Goal: Find specific page/section

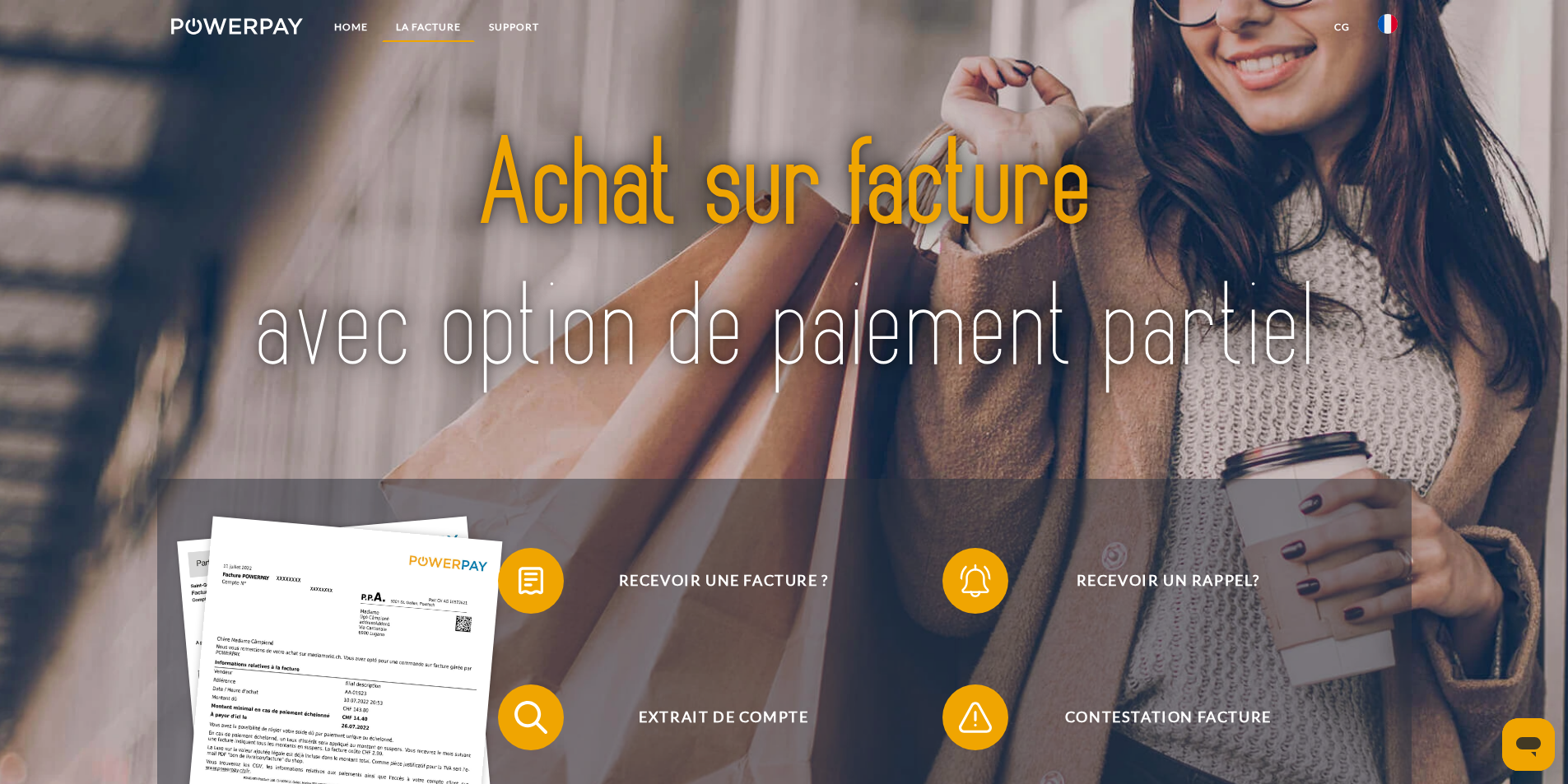
click at [435, 20] on link "LA FACTURE" at bounding box center [428, 27] width 93 height 29
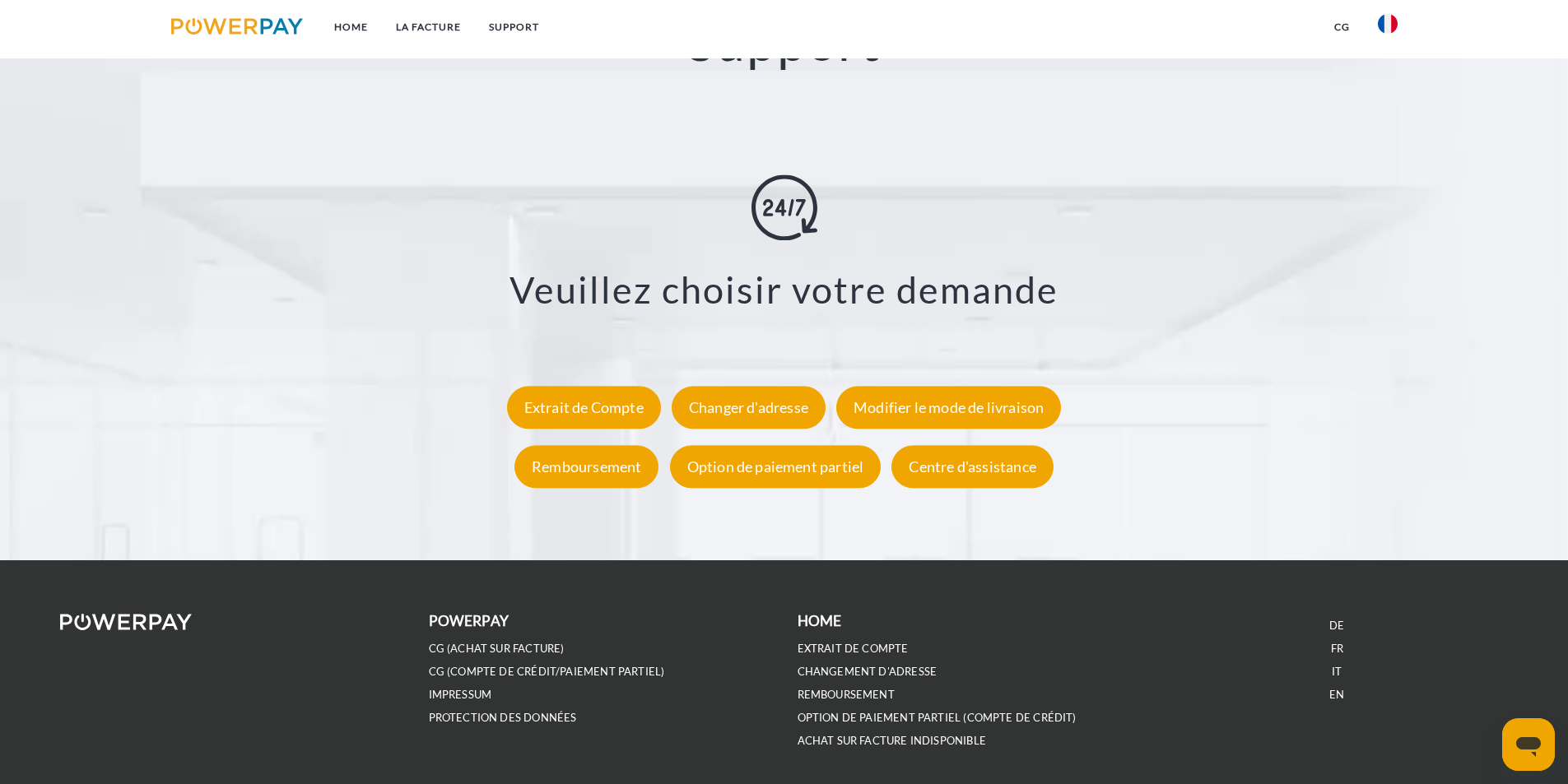
scroll to position [2998, 0]
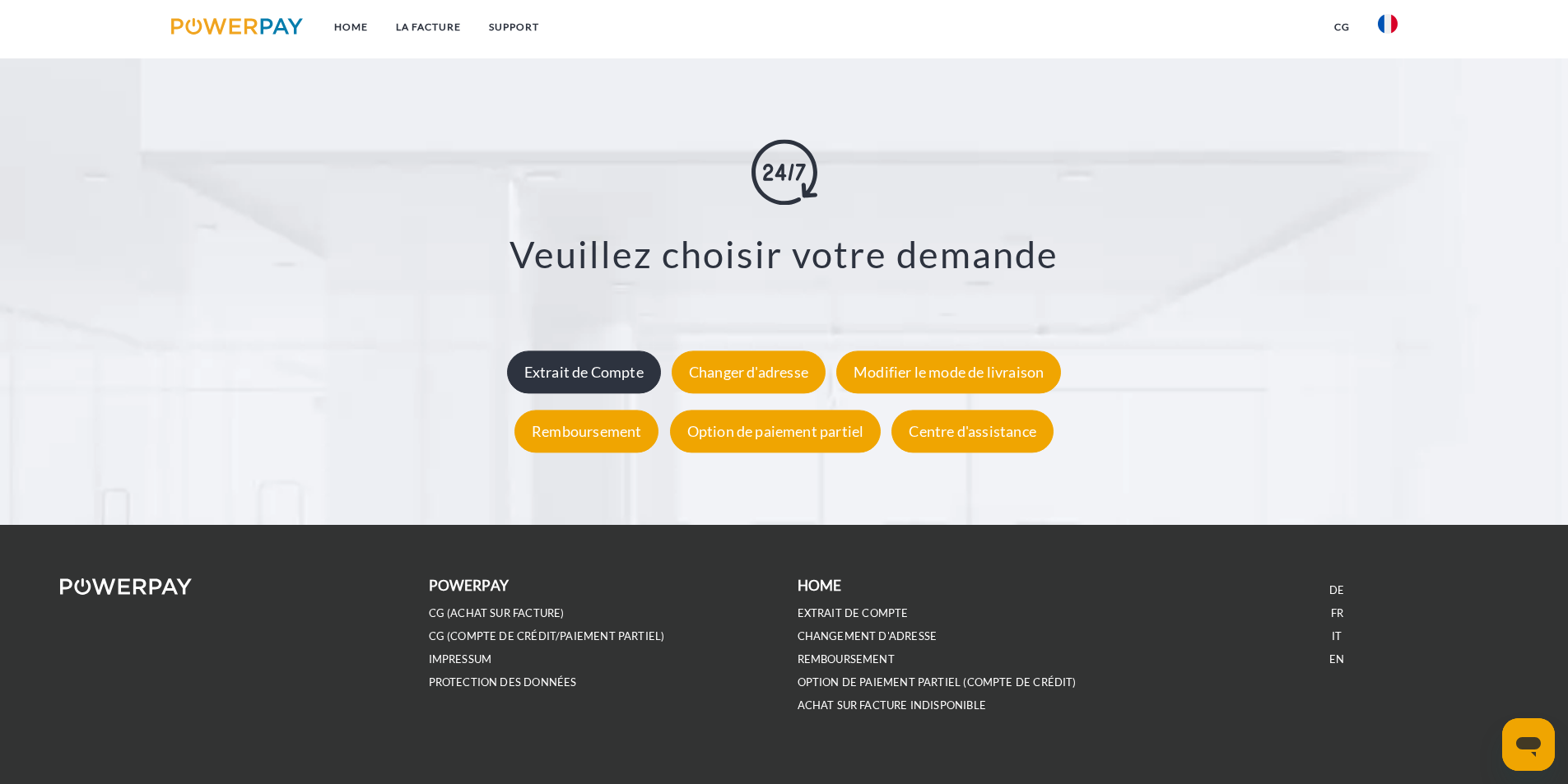
click at [594, 394] on div "Extrait de Compte" at bounding box center [584, 373] width 154 height 43
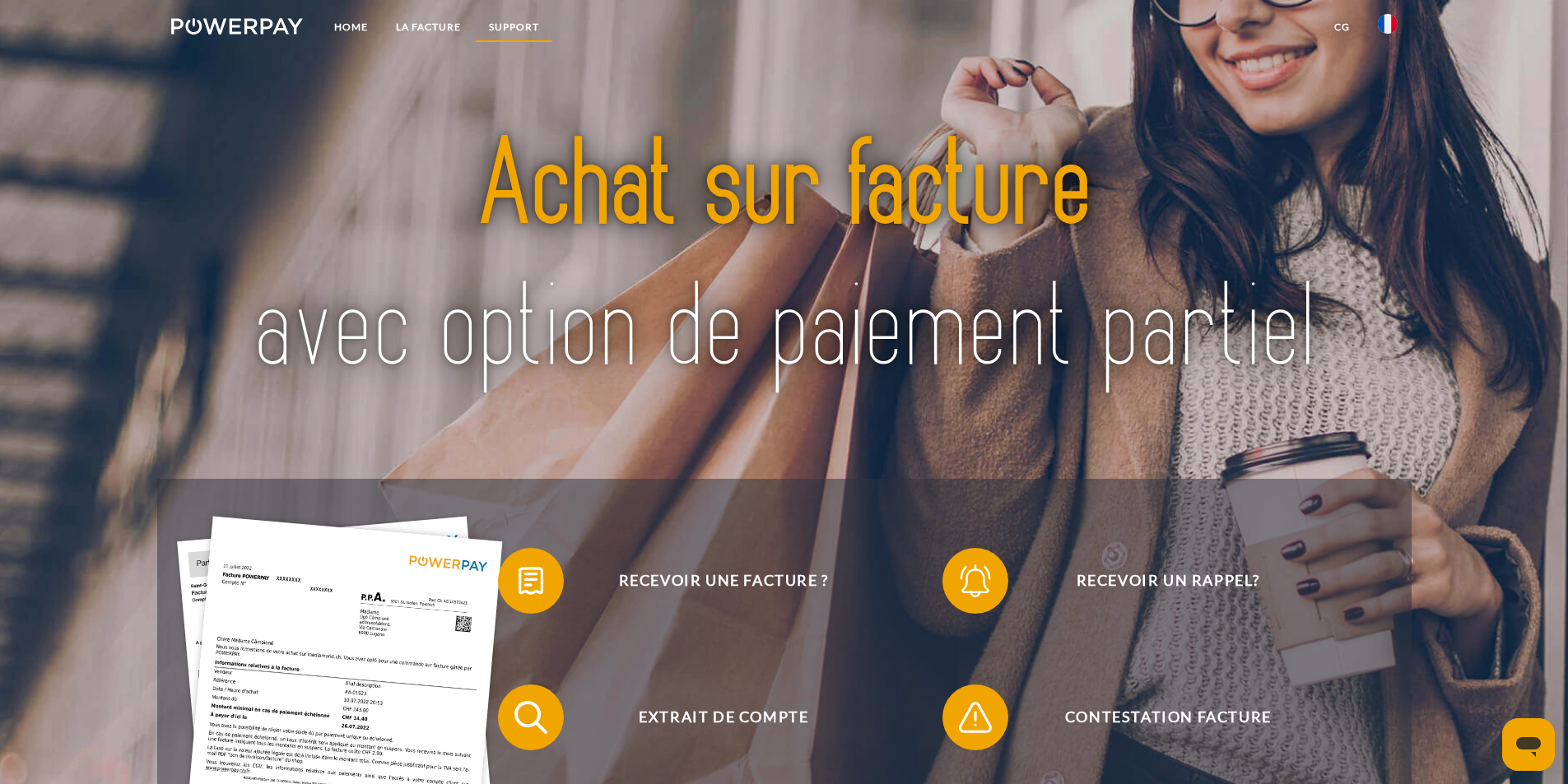
click at [506, 28] on link "Support" at bounding box center [514, 27] width 78 height 29
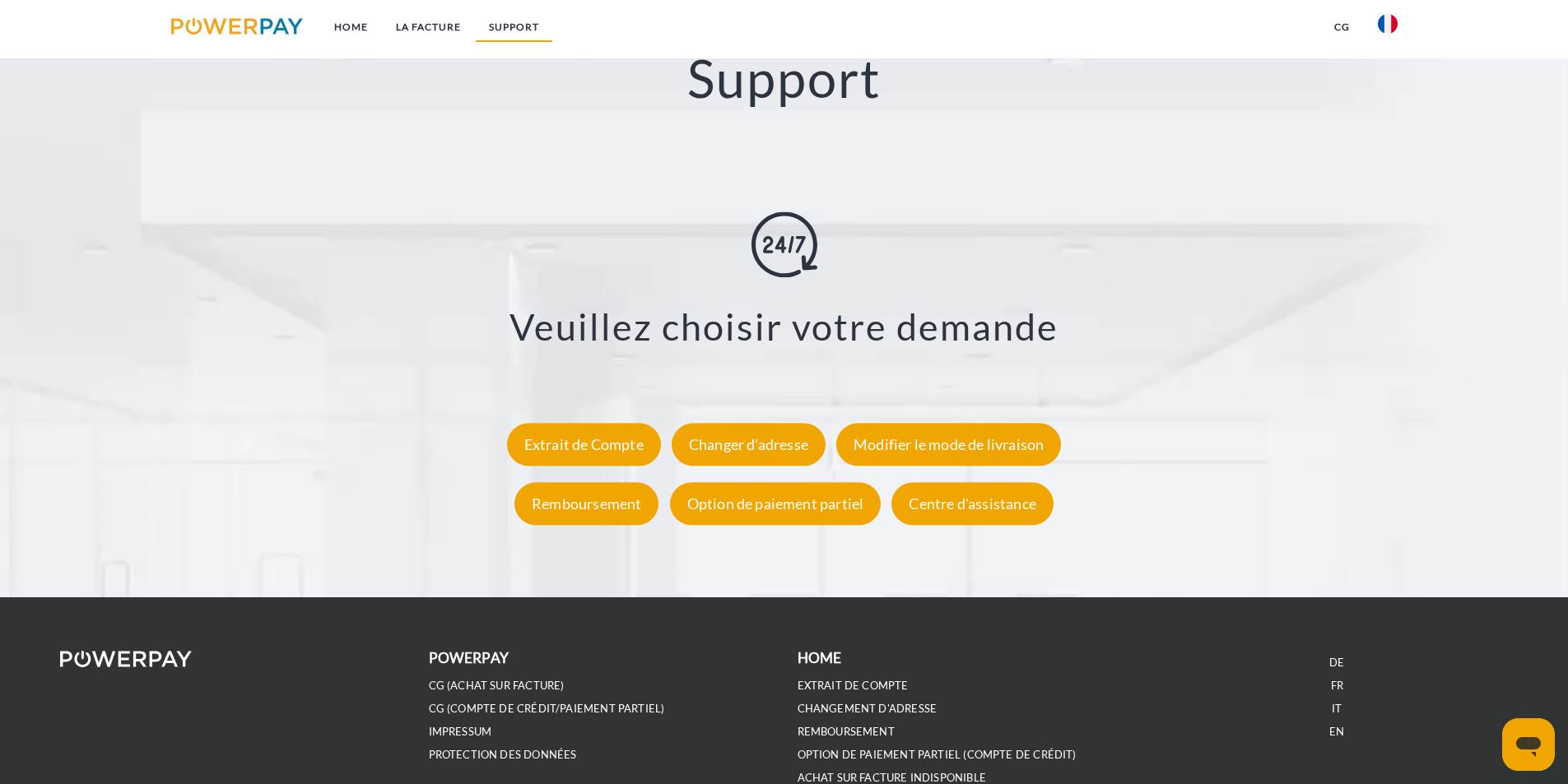
scroll to position [2940, 0]
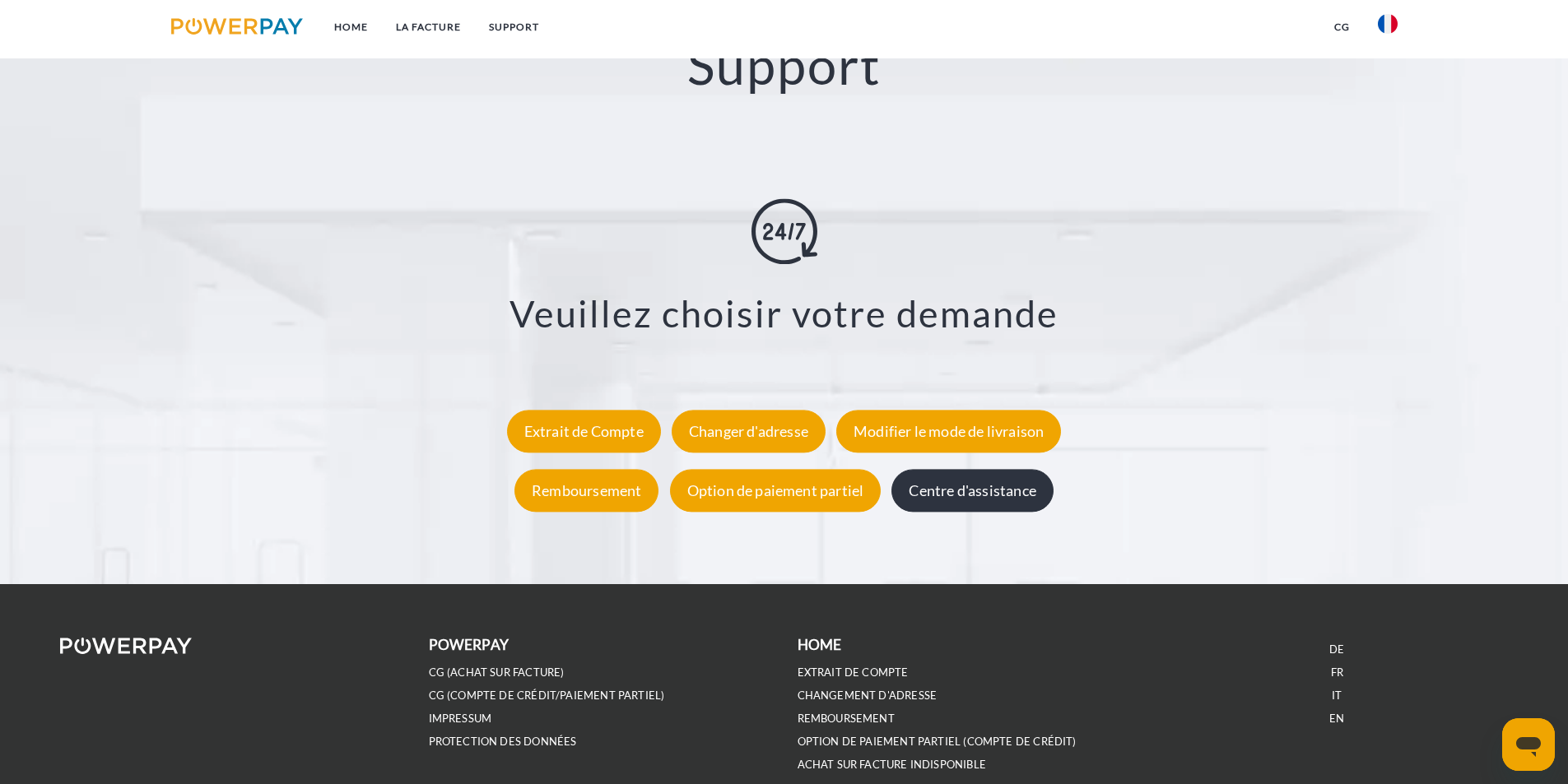
click at [1000, 512] on div "Centre d'assistance" at bounding box center [973, 491] width 162 height 43
